Goal: Task Accomplishment & Management: Manage account settings

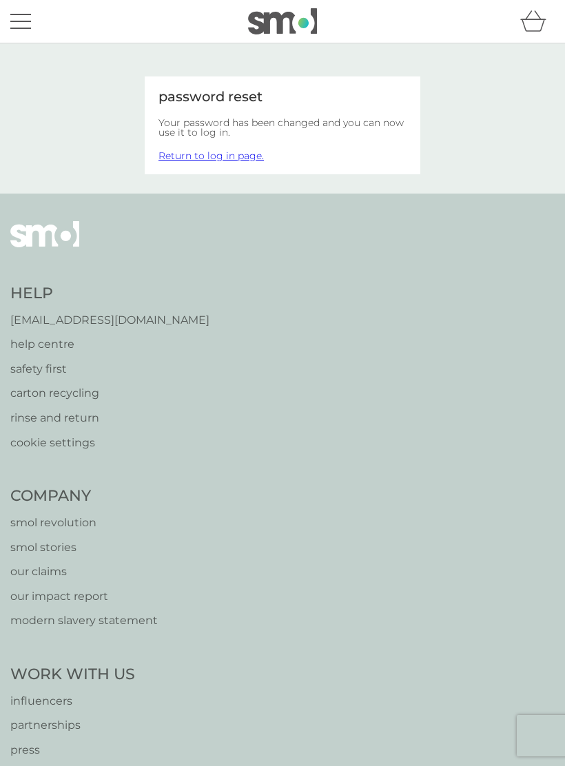
click at [210, 160] on link "Return to log in page." at bounding box center [211, 156] width 105 height 12
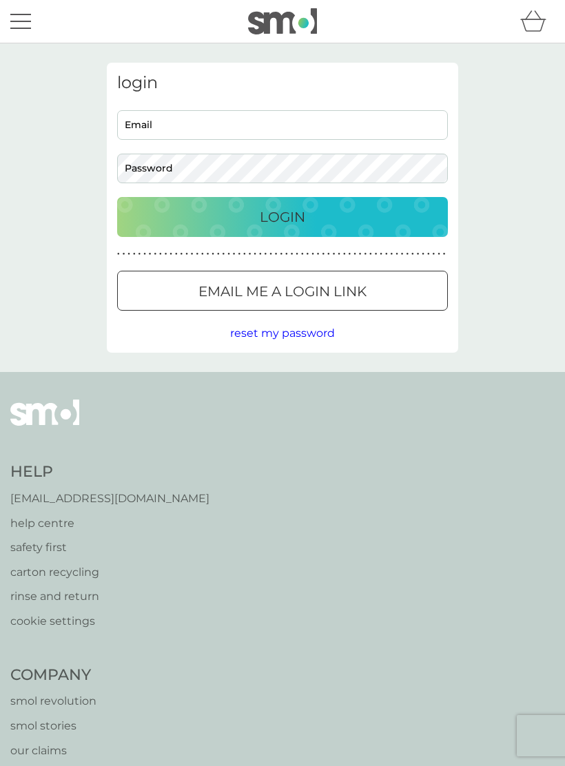
click at [192, 125] on input "Email" at bounding box center [282, 125] width 331 height 30
type input "newbridge176@yahoo.co.uk"
click at [294, 333] on span "reset my password" at bounding box center [282, 333] width 105 height 13
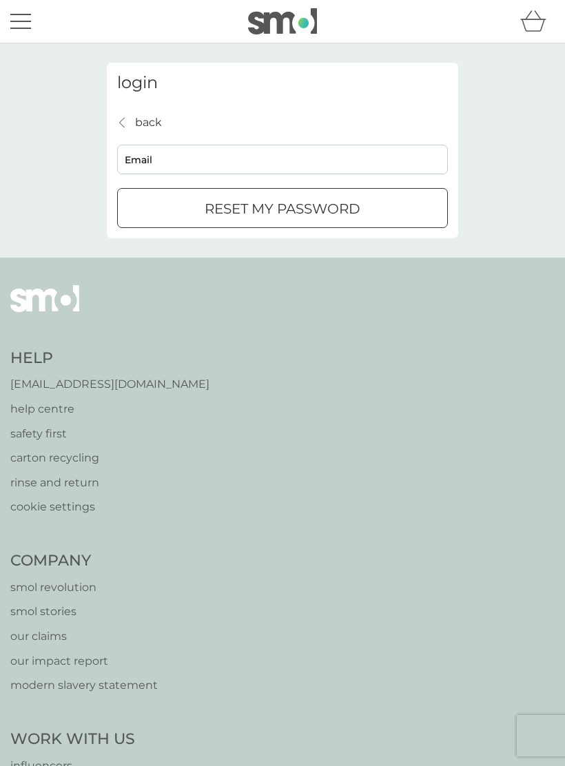
click at [216, 170] on input "Email" at bounding box center [282, 160] width 331 height 30
type input "newbridge176@yahoo.co.uk"
click at [298, 206] on div "submit" at bounding box center [283, 209] width 50 height 14
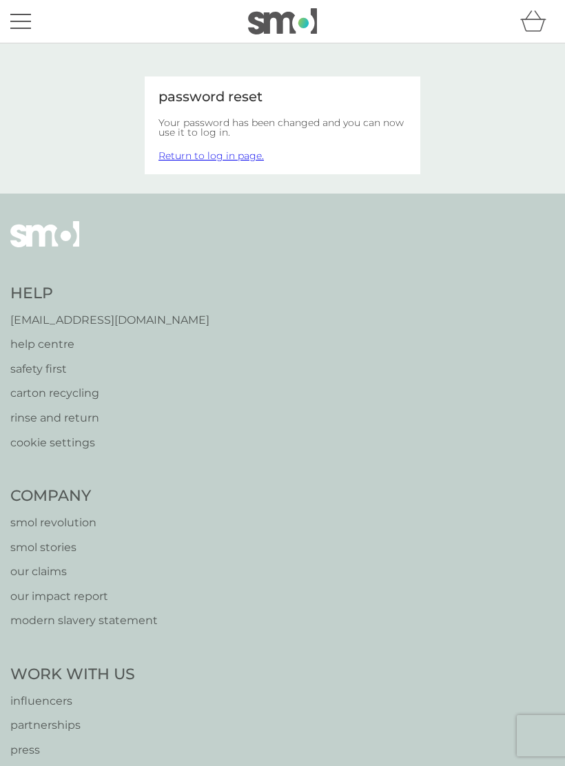
click at [218, 159] on link "Return to log in page." at bounding box center [211, 156] width 105 height 12
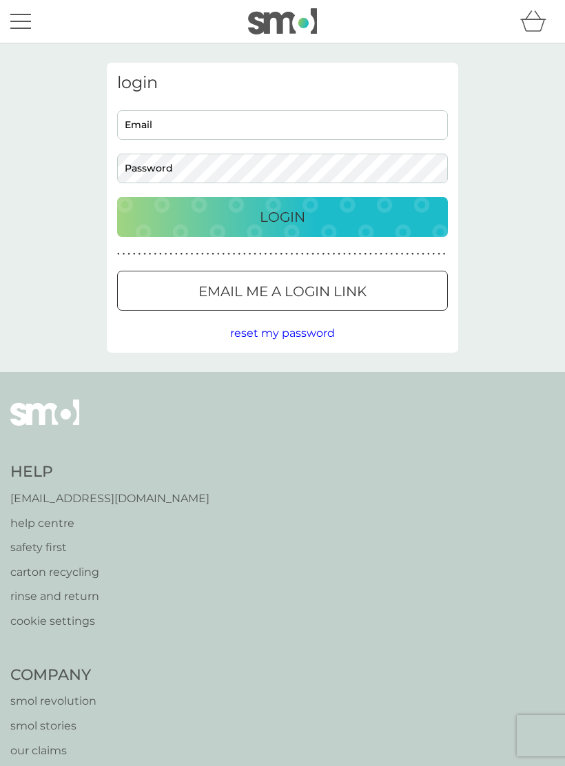
click at [187, 125] on input "Email" at bounding box center [282, 125] width 331 height 30
type input "[EMAIL_ADDRESS][DOMAIN_NAME]"
click at [284, 219] on p "Login" at bounding box center [282, 217] width 45 height 22
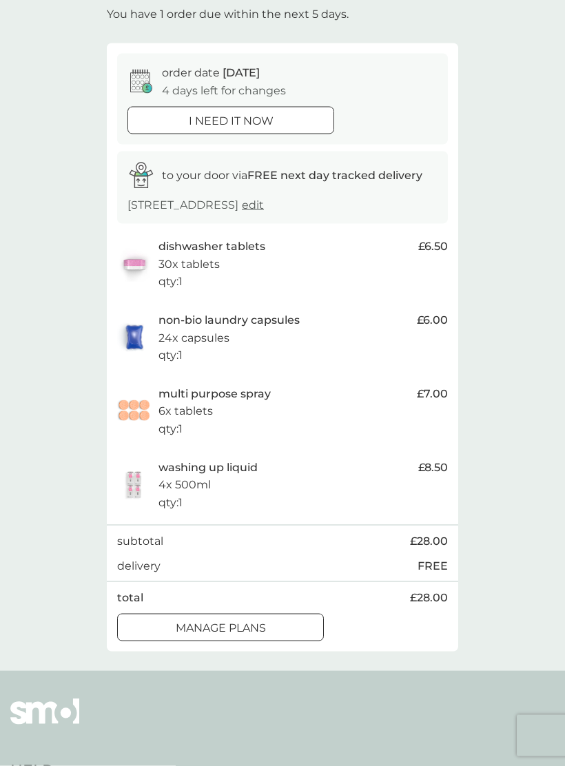
scroll to position [92, 0]
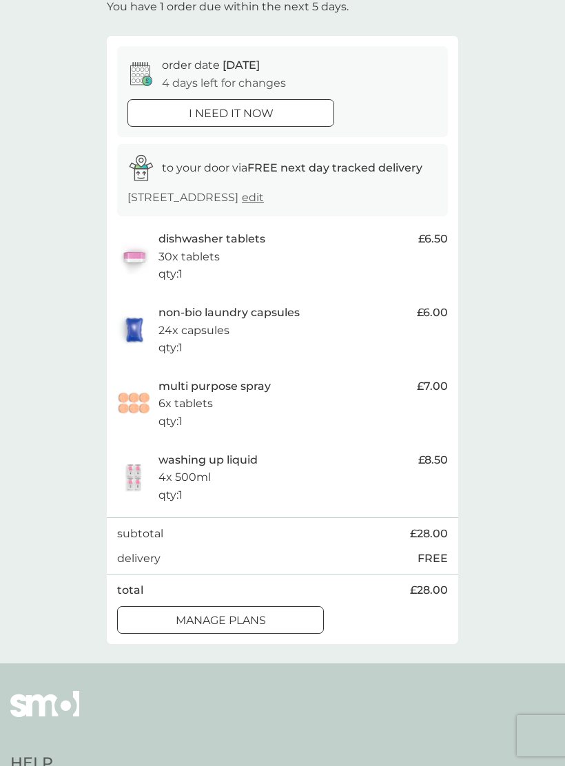
click at [302, 116] on div "i need it now" at bounding box center [230, 114] width 205 height 18
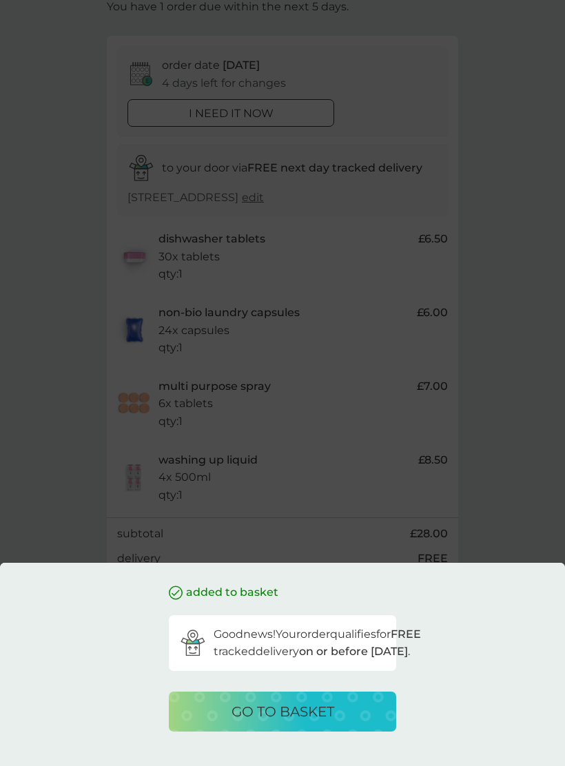
click at [183, 584] on div "added to basket" at bounding box center [224, 593] width 110 height 18
click at [562, 329] on div "added to basket Good news! Your order qualifies for FREE tracked delivery on or…" at bounding box center [282, 383] width 565 height 766
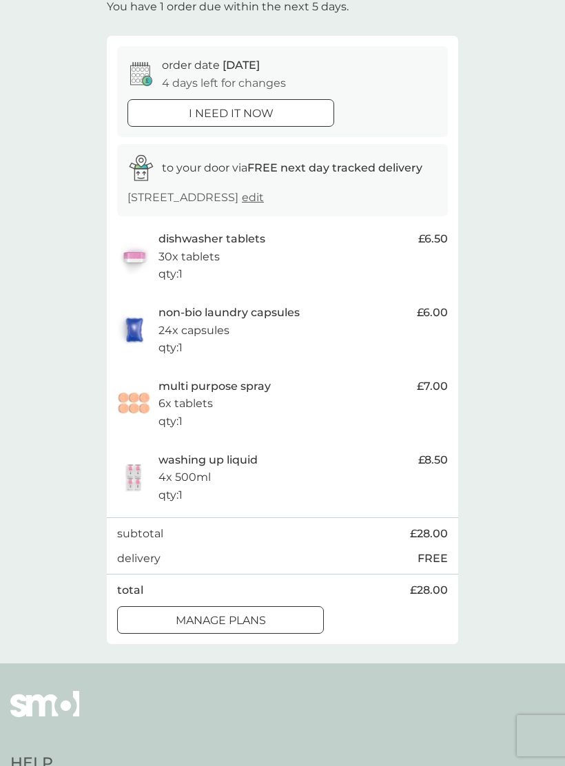
click at [226, 613] on div at bounding box center [221, 620] width 50 height 14
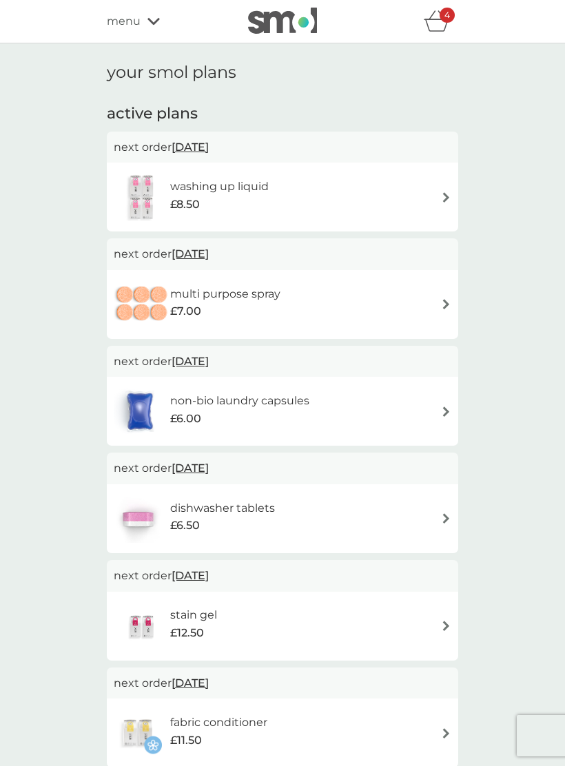
click at [443, 198] on img at bounding box center [446, 197] width 10 height 10
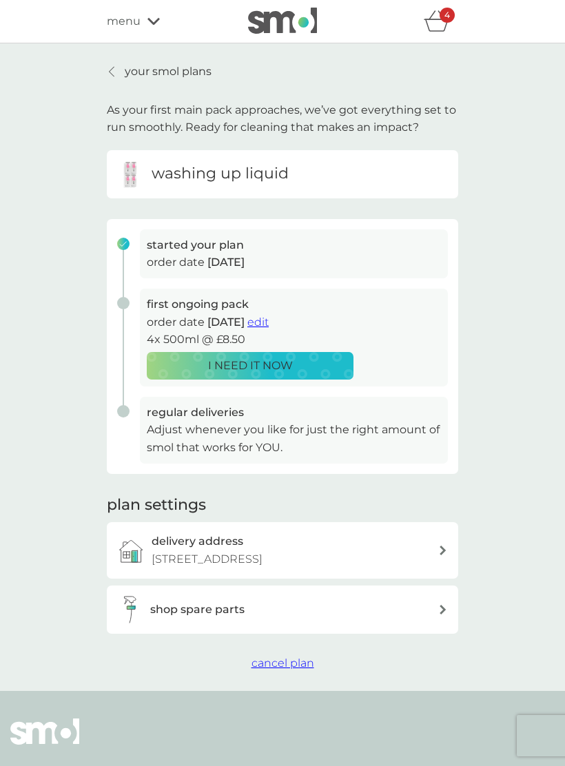
click at [290, 657] on span "cancel plan" at bounding box center [283, 663] width 63 height 13
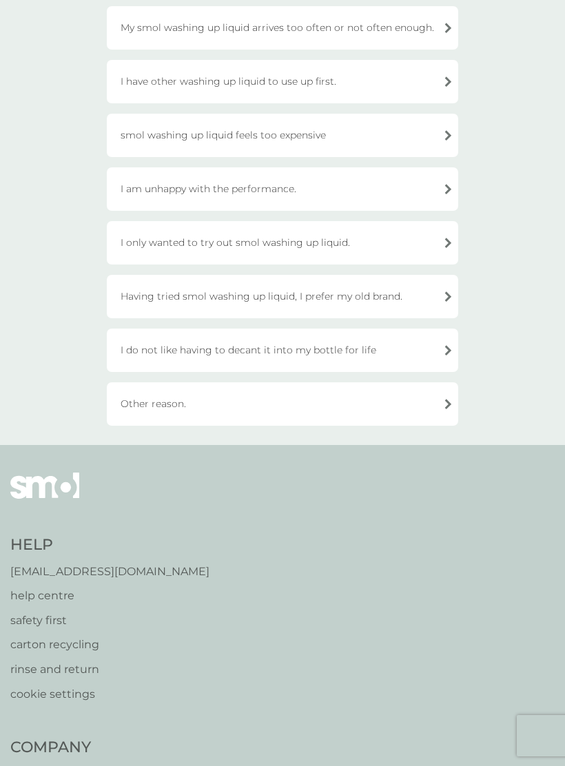
scroll to position [205, 0]
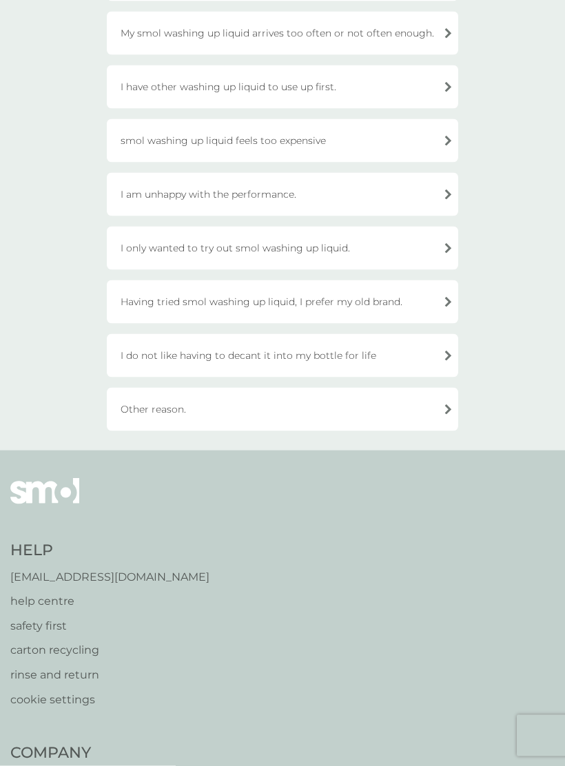
click at [444, 409] on div "Other reason." at bounding box center [282, 409] width 351 height 43
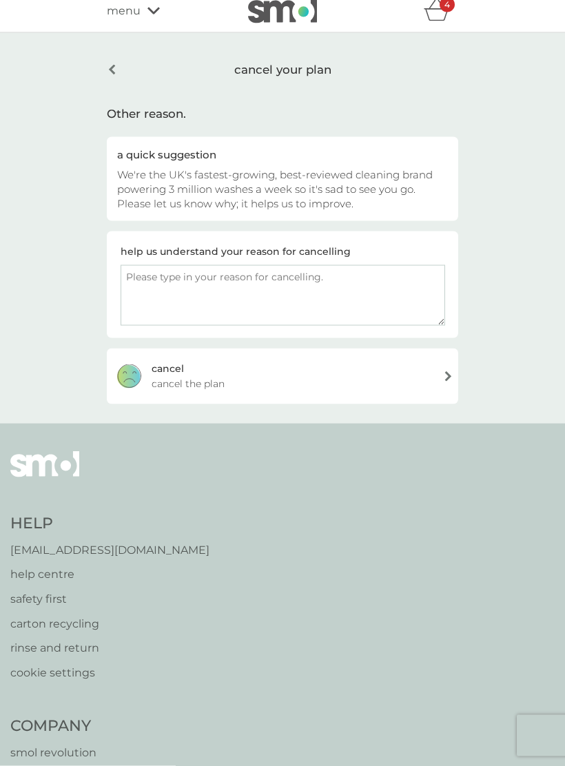
scroll to position [10, 0]
click at [168, 289] on textarea at bounding box center [283, 295] width 325 height 61
type textarea "I don’t need anything at the moment."
click at [427, 380] on div "cancel cancel the plan" at bounding box center [282, 376] width 351 height 55
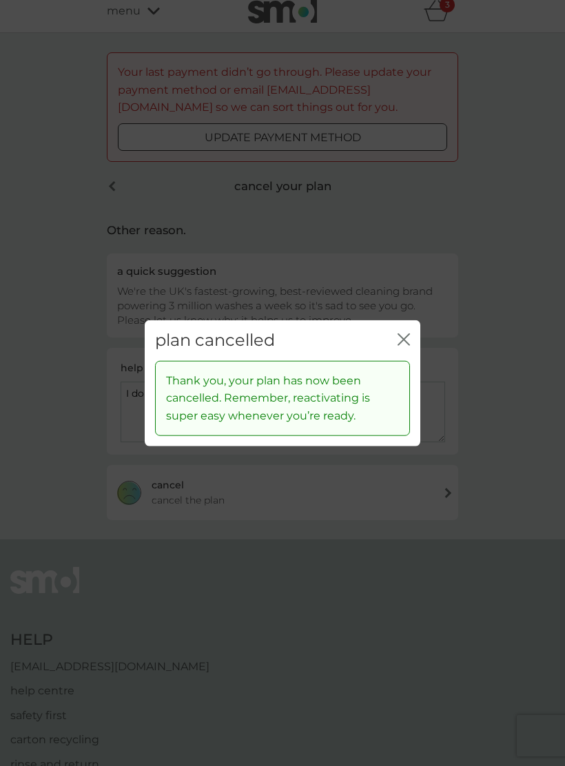
click at [558, 331] on div "plan cancelled close Thank you, your plan has now been cancelled. Remember, rea…" at bounding box center [282, 383] width 565 height 766
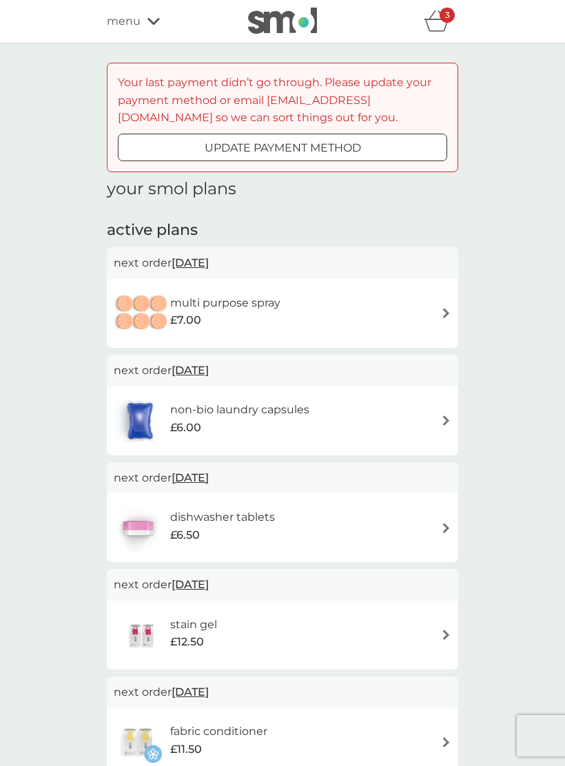
click at [449, 310] on img at bounding box center [446, 313] width 10 height 10
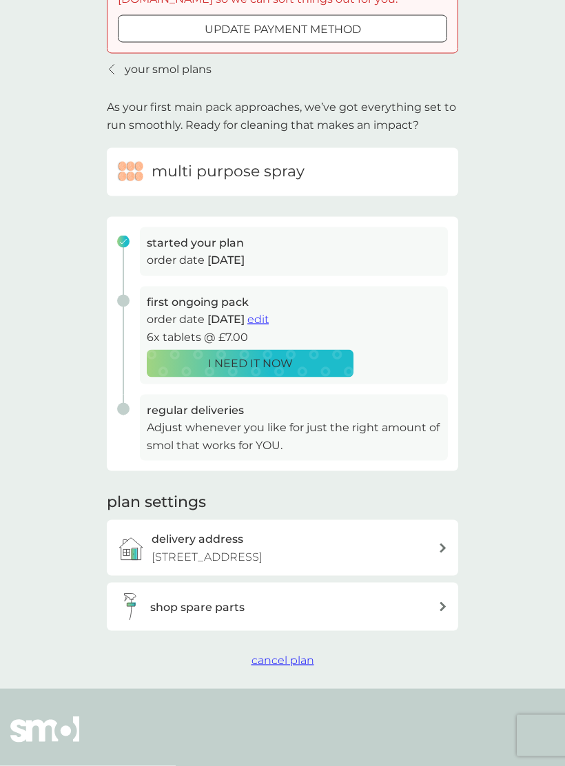
scroll to position [119, 0]
click at [284, 653] on span "cancel plan" at bounding box center [283, 659] width 63 height 13
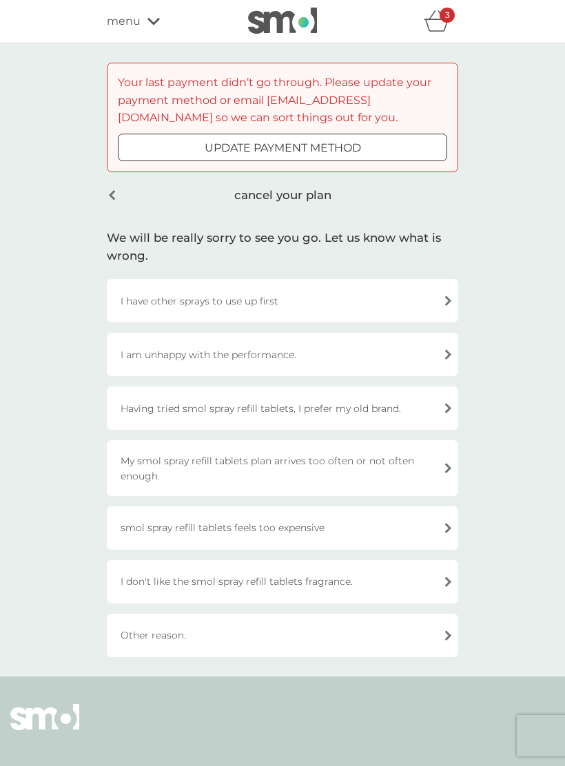
click at [447, 296] on div "I have other sprays to use up first" at bounding box center [282, 300] width 351 height 43
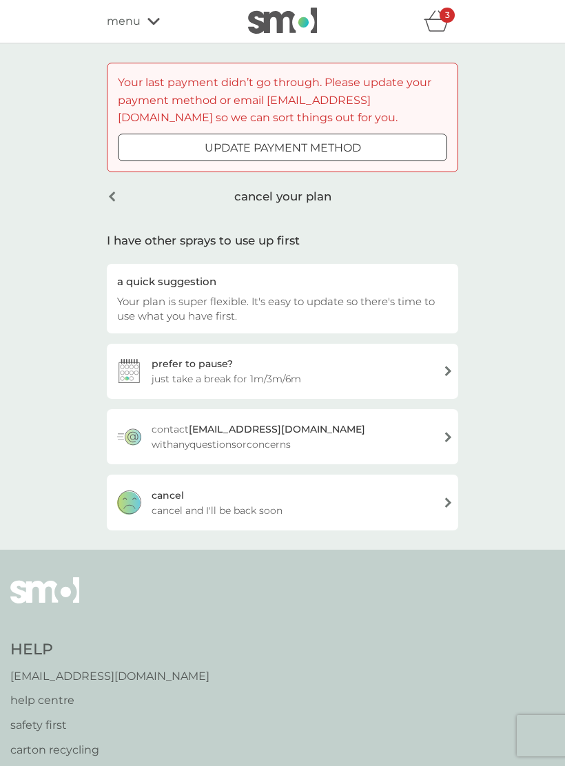
click at [413, 502] on div "cancel cancel and I'll be back soon" at bounding box center [282, 502] width 351 height 55
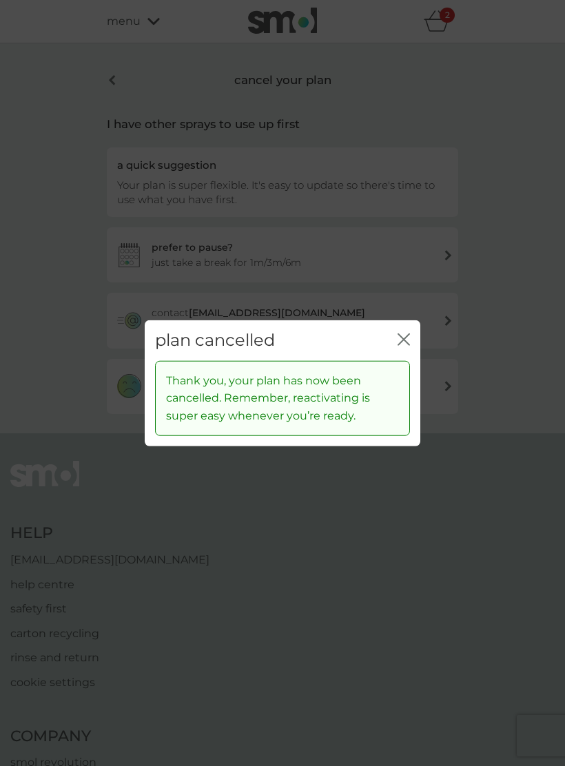
click at [406, 345] on icon "close" at bounding box center [407, 339] width 6 height 11
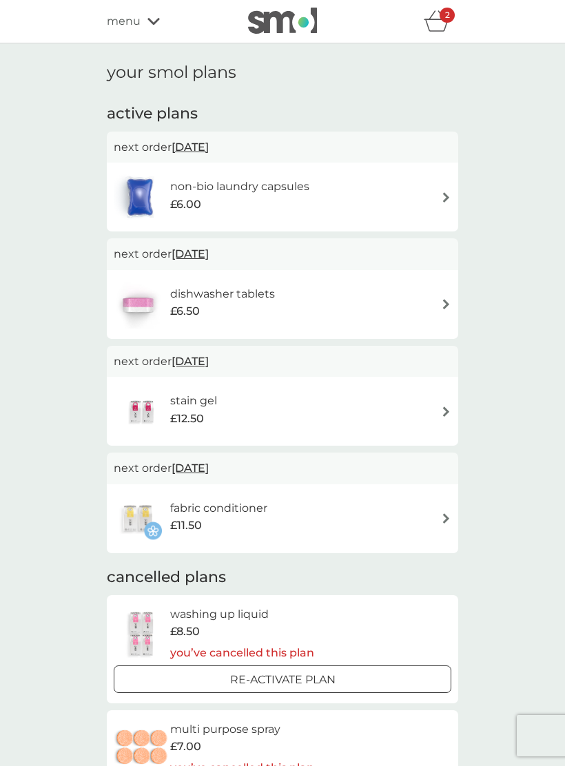
click at [442, 197] on img at bounding box center [446, 197] width 10 height 10
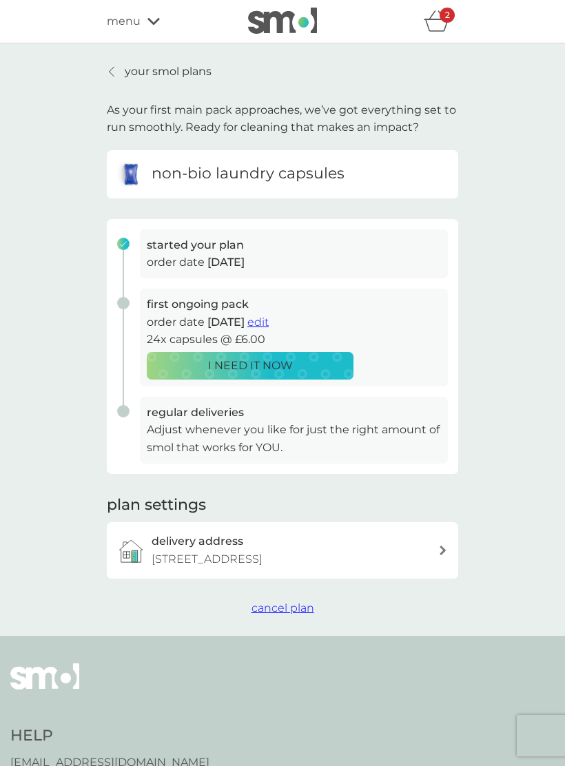
click at [290, 606] on span "cancel plan" at bounding box center [283, 608] width 63 height 13
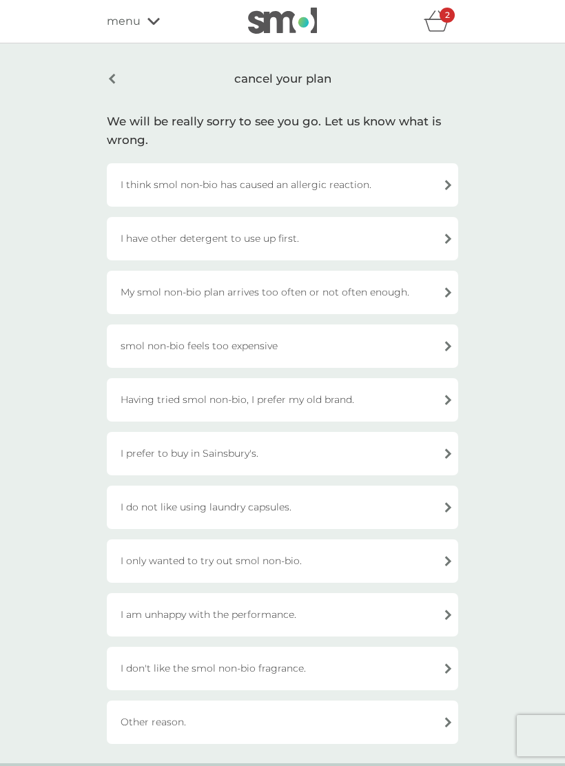
click at [445, 556] on div "I only wanted to try out smol non-bio." at bounding box center [282, 561] width 351 height 43
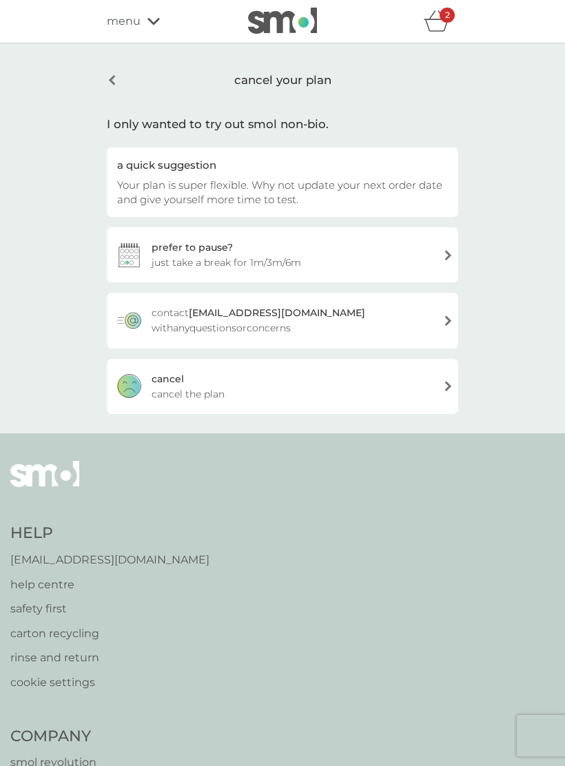
click at [216, 393] on span "cancel the plan" at bounding box center [188, 394] width 73 height 15
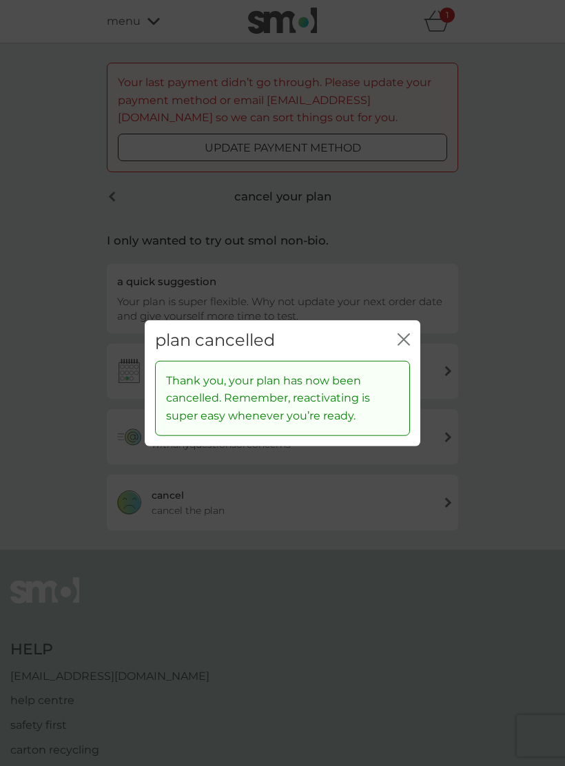
click at [433, 343] on div "plan cancelled close Thank you, your plan has now been cancelled. Remember, rea…" at bounding box center [282, 383] width 565 height 766
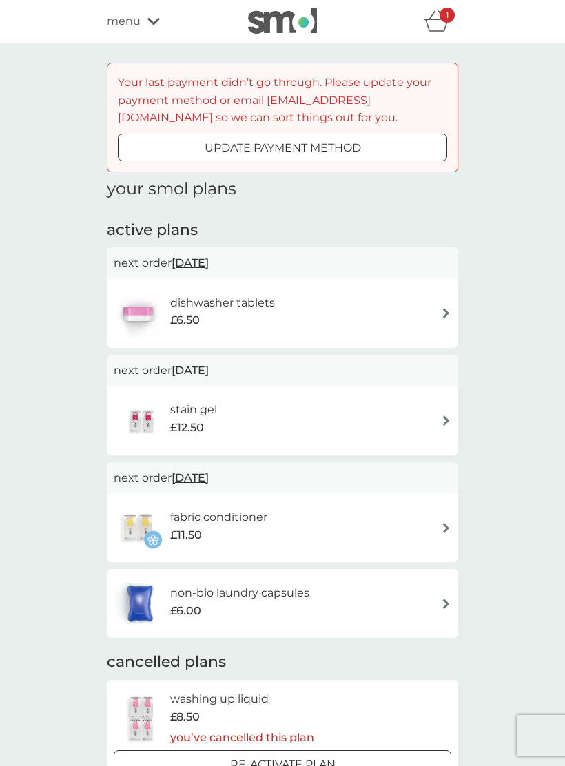
click at [394, 344] on div "dishwasher tablets £6.50" at bounding box center [282, 313] width 351 height 69
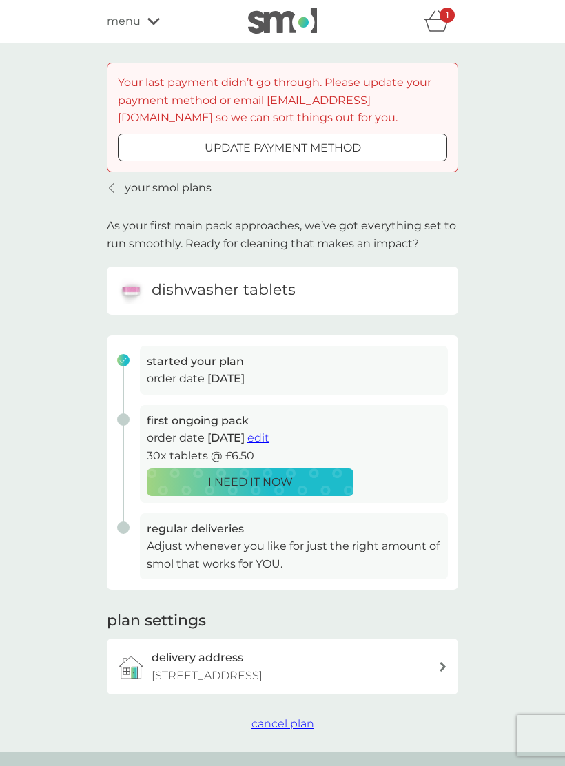
click at [279, 723] on span "cancel plan" at bounding box center [283, 723] width 63 height 13
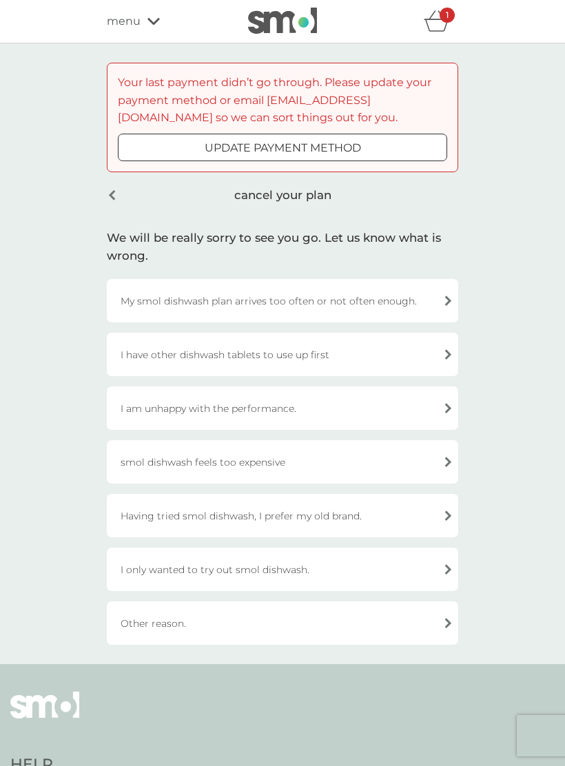
click at [440, 352] on div "I have other dishwash tablets to use up first" at bounding box center [282, 354] width 351 height 43
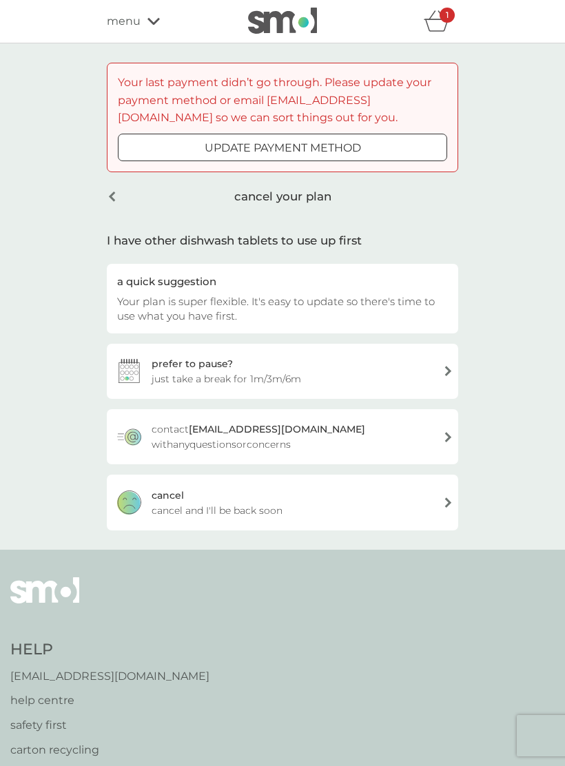
click at [412, 509] on div "cancel cancel and I'll be back soon" at bounding box center [282, 502] width 351 height 55
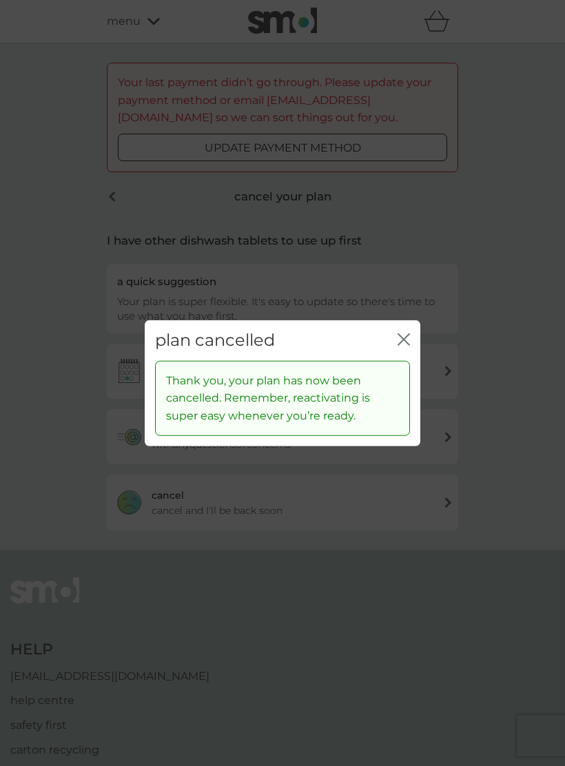
click at [403, 344] on icon "close" at bounding box center [404, 340] width 12 height 12
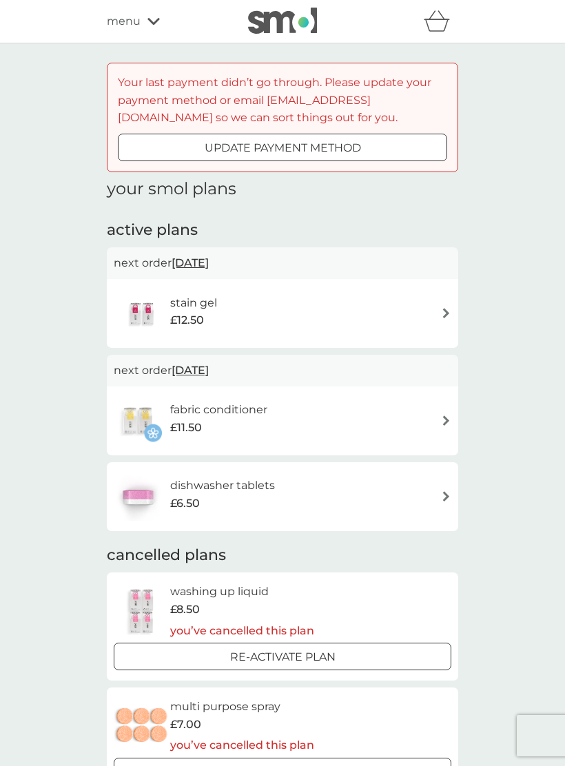
click at [434, 317] on div "stain gel £12.50" at bounding box center [283, 313] width 338 height 48
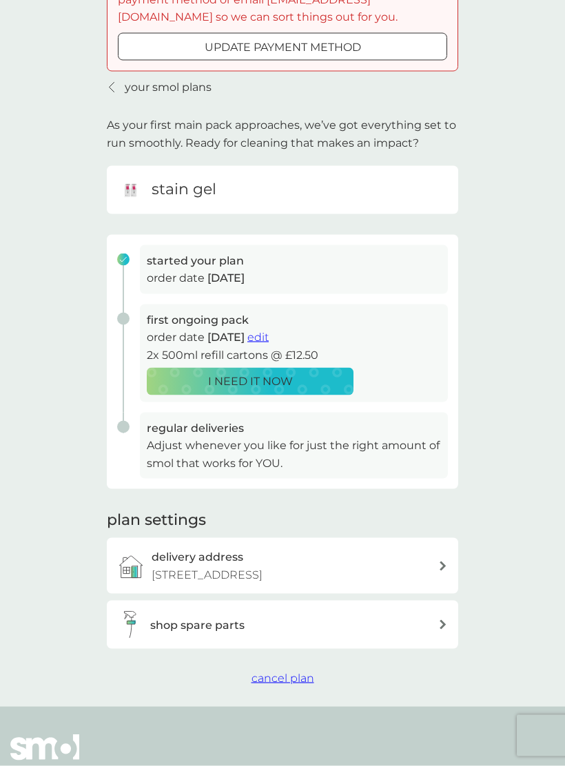
scroll to position [101, 0]
click at [289, 673] on span "cancel plan" at bounding box center [283, 677] width 63 height 13
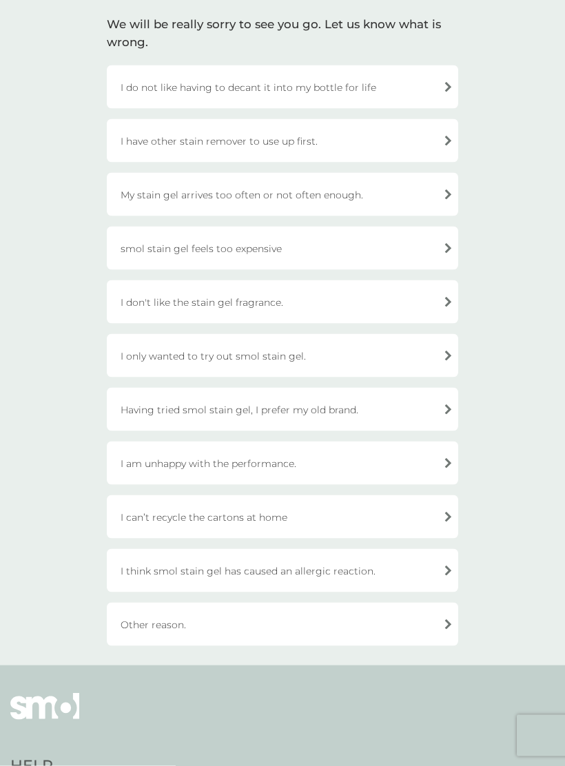
scroll to position [214, 0]
click at [444, 354] on div "I only wanted to try out smol stain gel." at bounding box center [282, 355] width 351 height 43
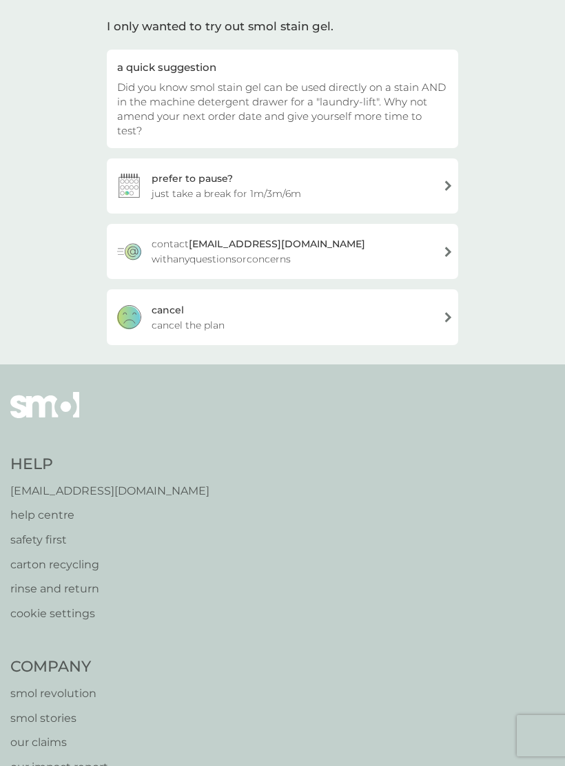
click at [282, 313] on div "cancel cancel the plan" at bounding box center [282, 316] width 351 height 55
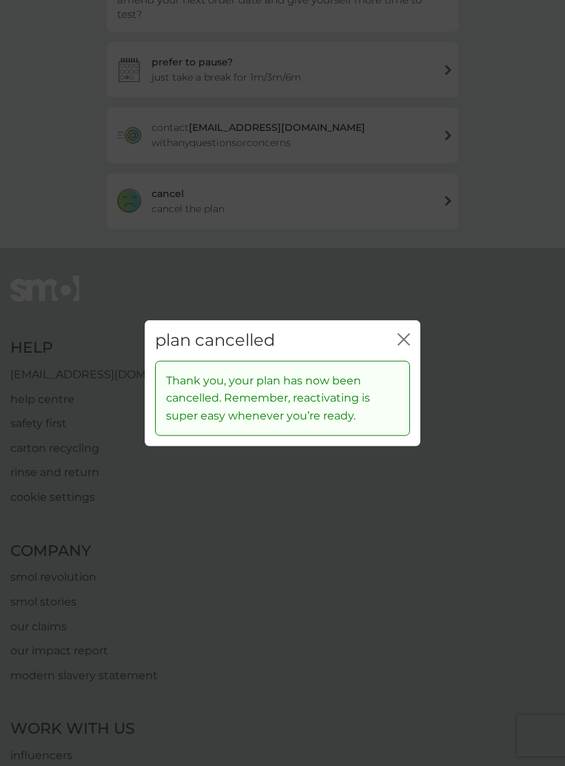
click at [409, 346] on icon "close" at bounding box center [404, 340] width 12 height 12
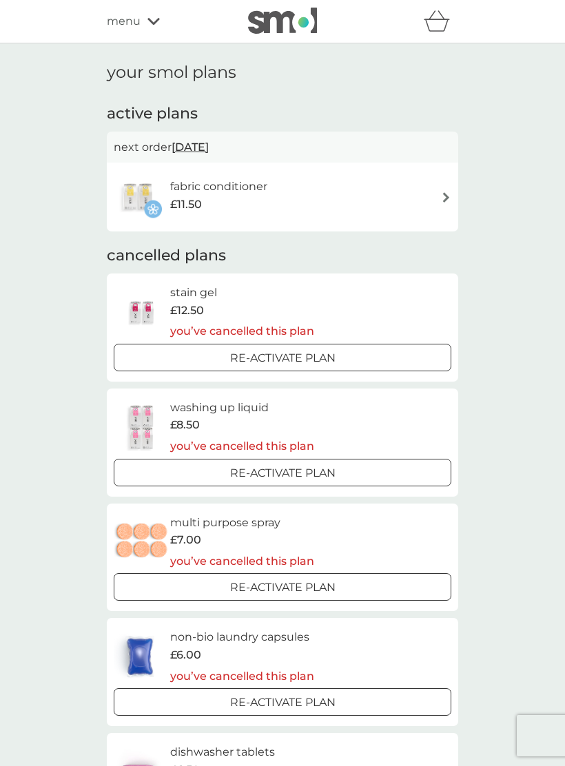
click at [429, 198] on div "fabric conditioner £11.50" at bounding box center [283, 197] width 338 height 48
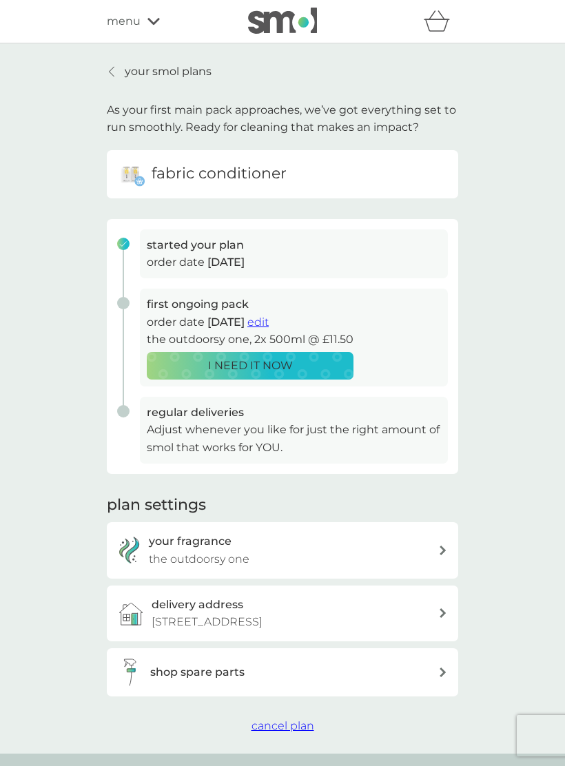
click at [289, 726] on span "cancel plan" at bounding box center [283, 725] width 63 height 13
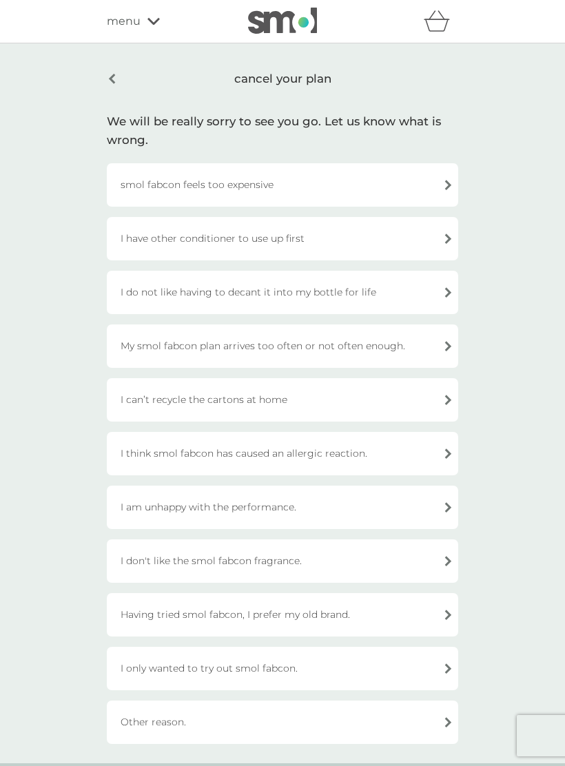
click at [307, 704] on div "Other reason." at bounding box center [282, 722] width 351 height 43
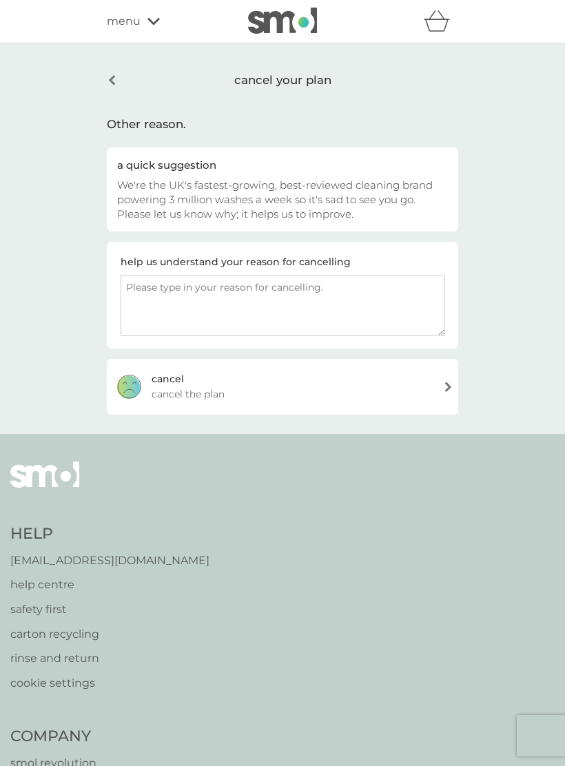
click at [153, 304] on textarea at bounding box center [283, 306] width 325 height 61
type textarea "I don’t use fabric conditioner and it came in the sample box"
click at [193, 394] on span "cancel the plan" at bounding box center [188, 394] width 73 height 15
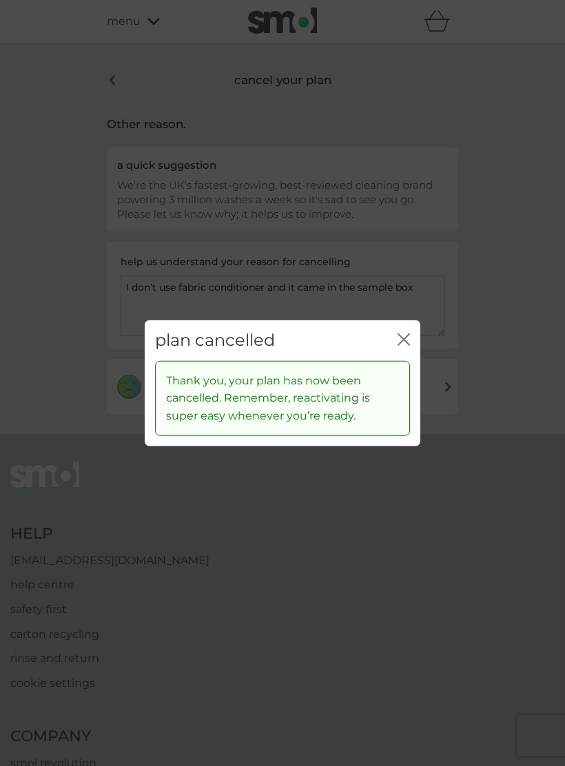
click at [404, 339] on icon "close" at bounding box center [404, 340] width 12 height 12
